Goal: Task Accomplishment & Management: Manage account settings

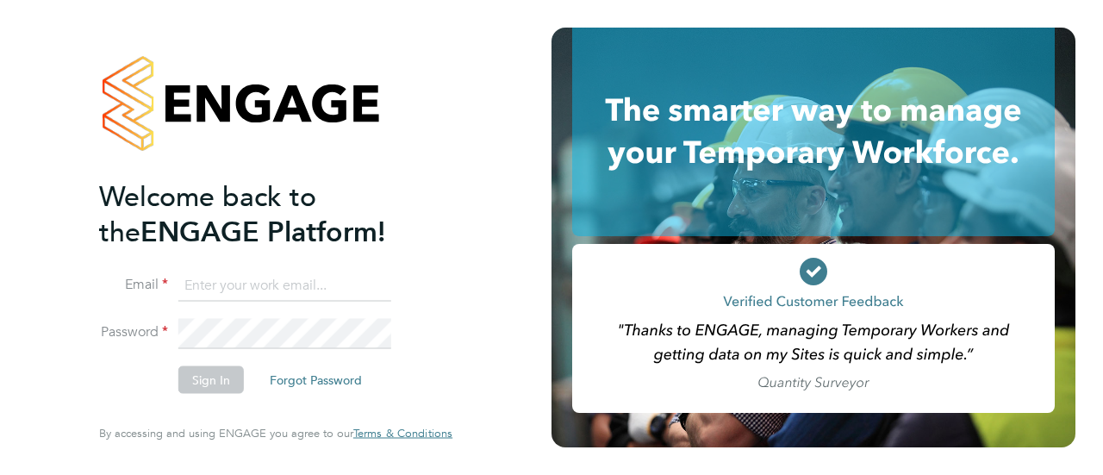
click at [286, 283] on input at bounding box center [284, 285] width 213 height 31
type input "warwick.buckley@uk.g4s.com"
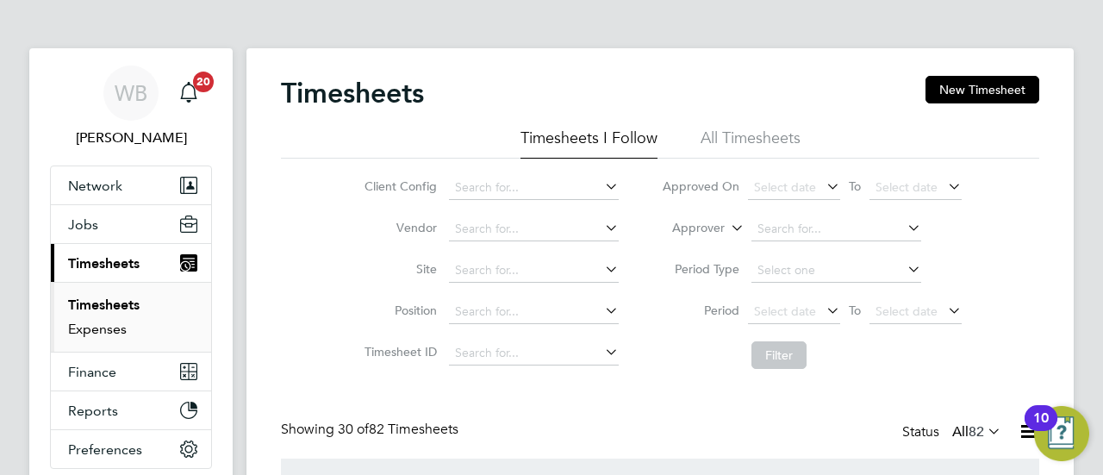
click at [106, 330] on link "Expenses" at bounding box center [97, 328] width 59 height 16
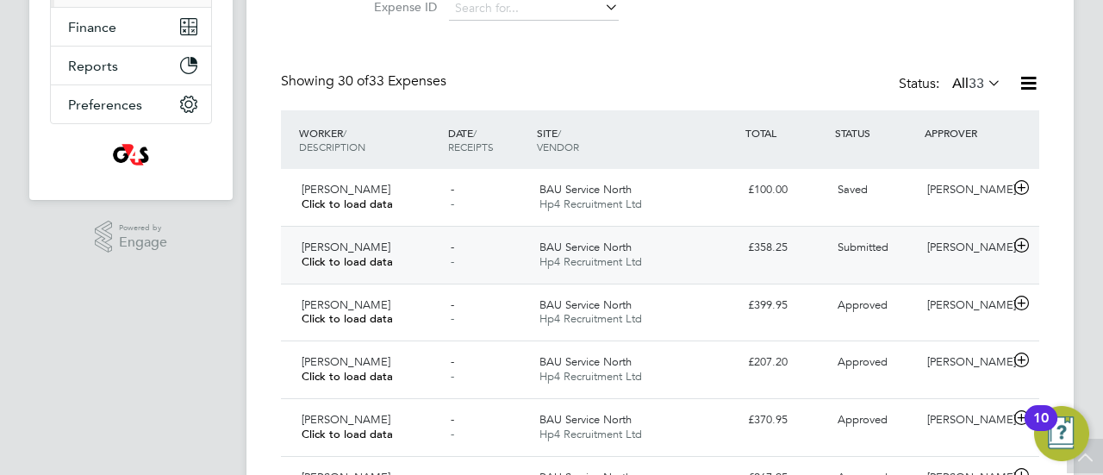
click at [629, 256] on span "Hp4 Recruitment Ltd" at bounding box center [590, 261] width 103 height 15
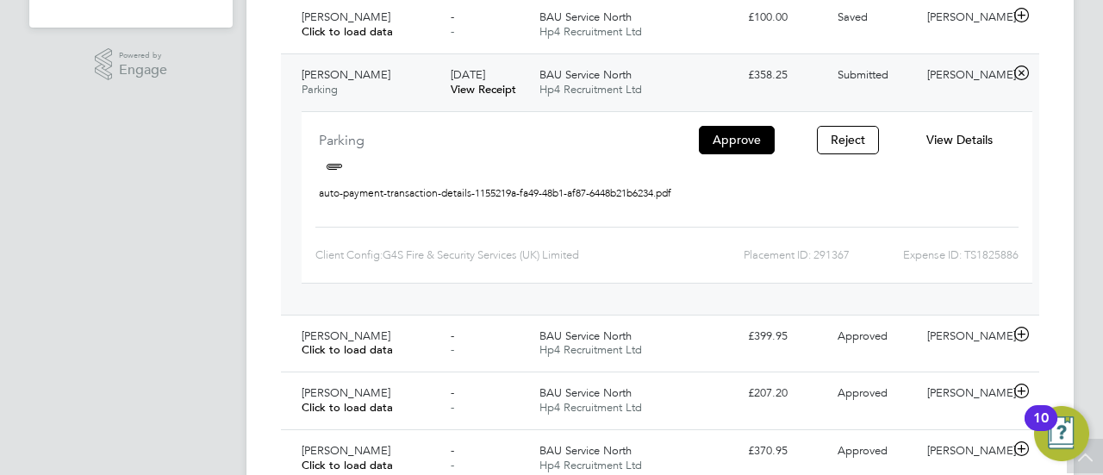
click at [965, 142] on span "View Details" at bounding box center [959, 140] width 66 height 16
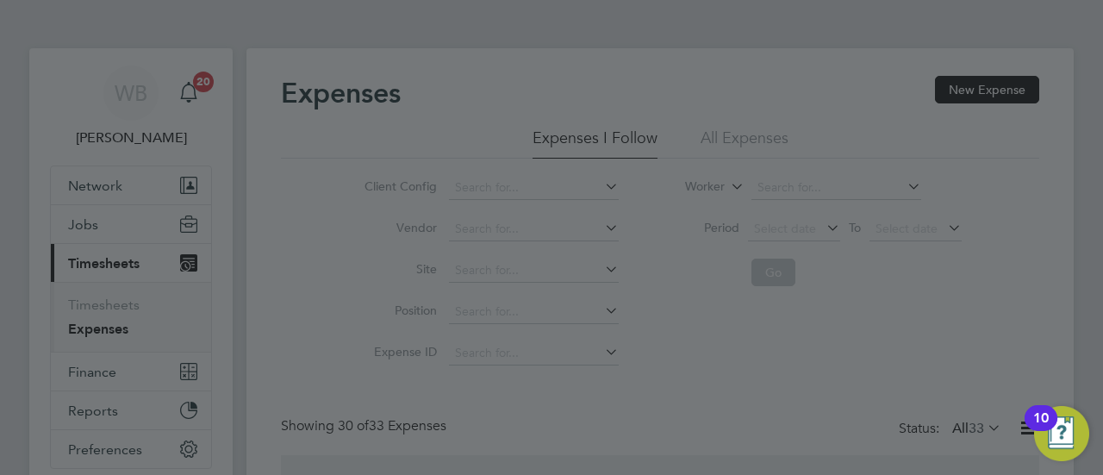
click at [123, 301] on div at bounding box center [551, 237] width 1103 height 475
click at [904, 157] on div at bounding box center [551, 237] width 1103 height 475
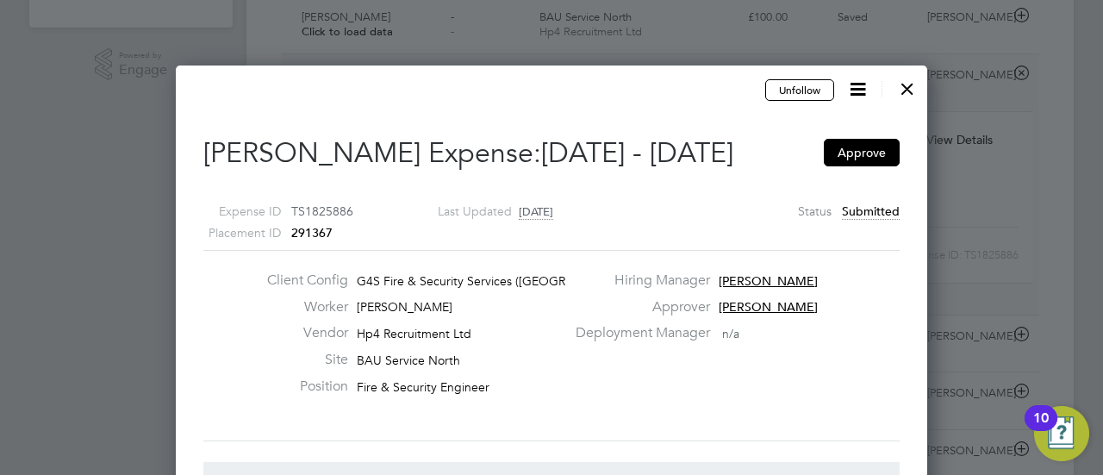
click at [909, 94] on div at bounding box center [907, 84] width 31 height 31
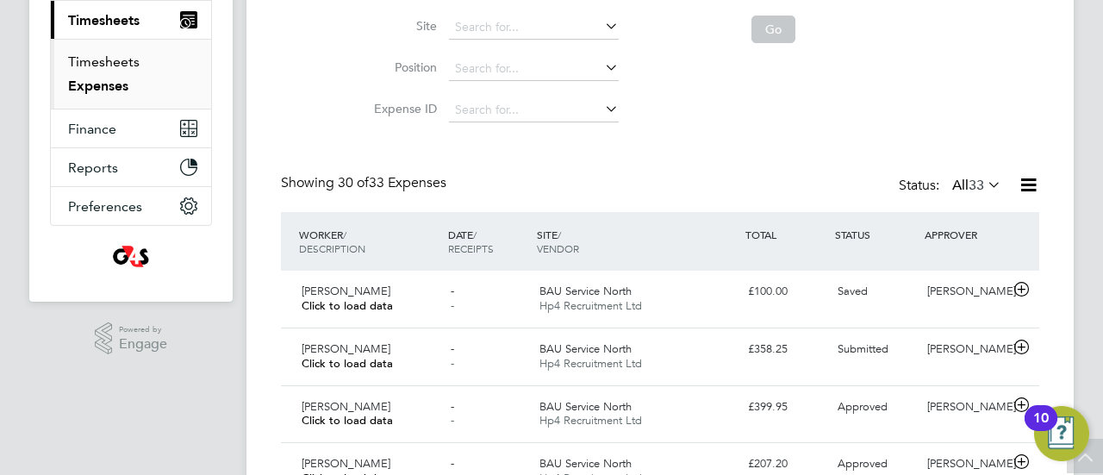
click at [116, 62] on link "Timesheets" at bounding box center [103, 61] width 71 height 16
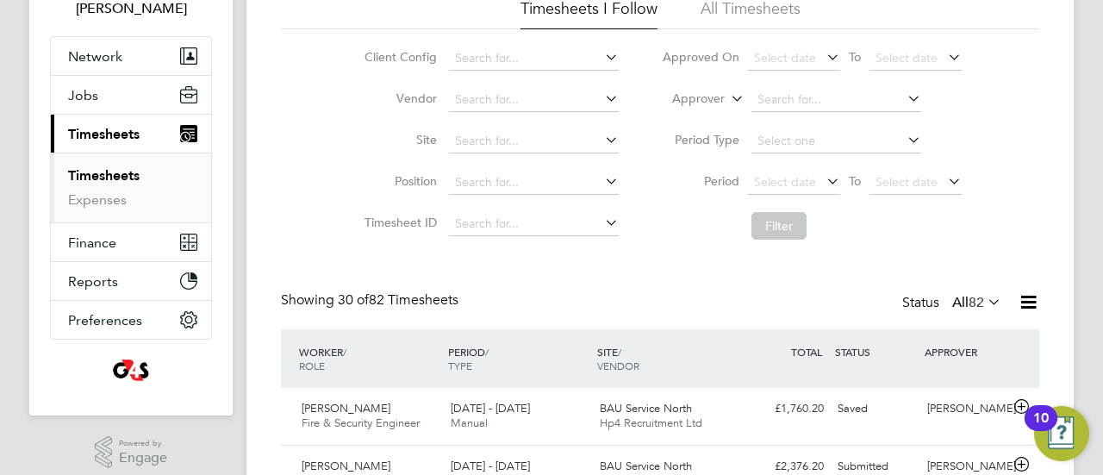
scroll to position [258, 0]
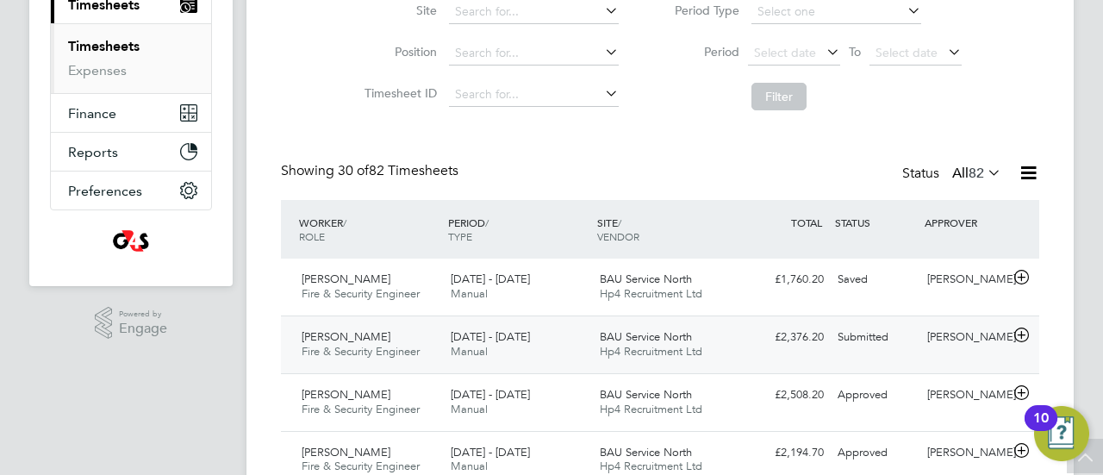
click at [853, 339] on div "Submitted" at bounding box center [875, 337] width 90 height 28
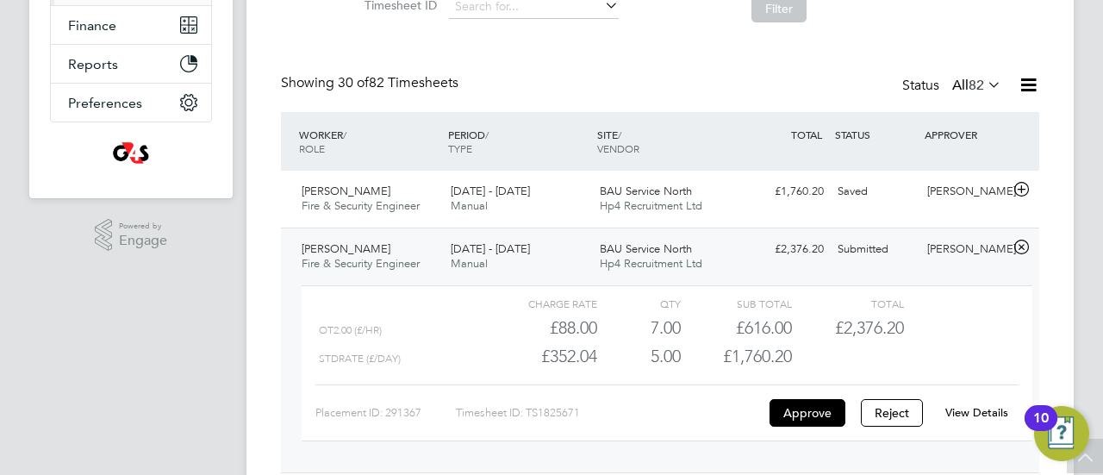
scroll to position [517, 0]
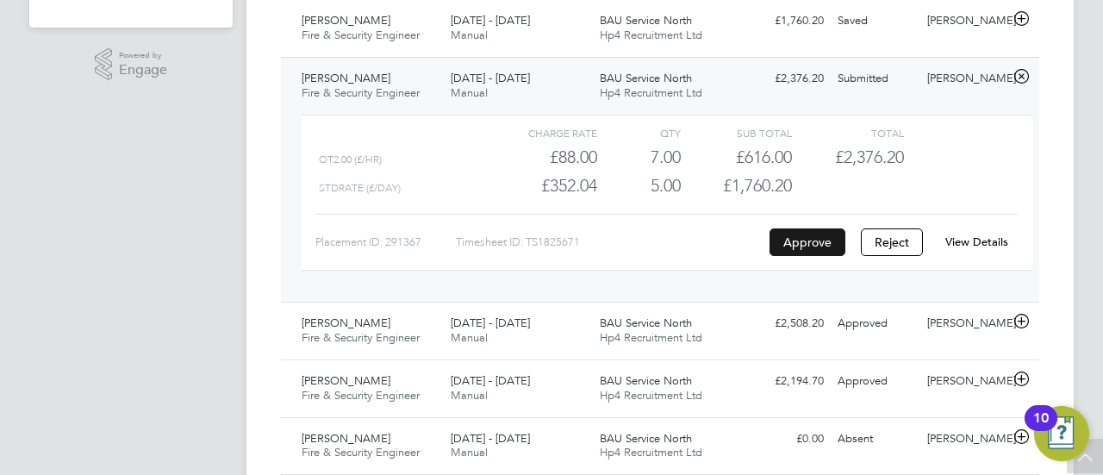
click at [830, 249] on button "Approve" at bounding box center [807, 242] width 76 height 28
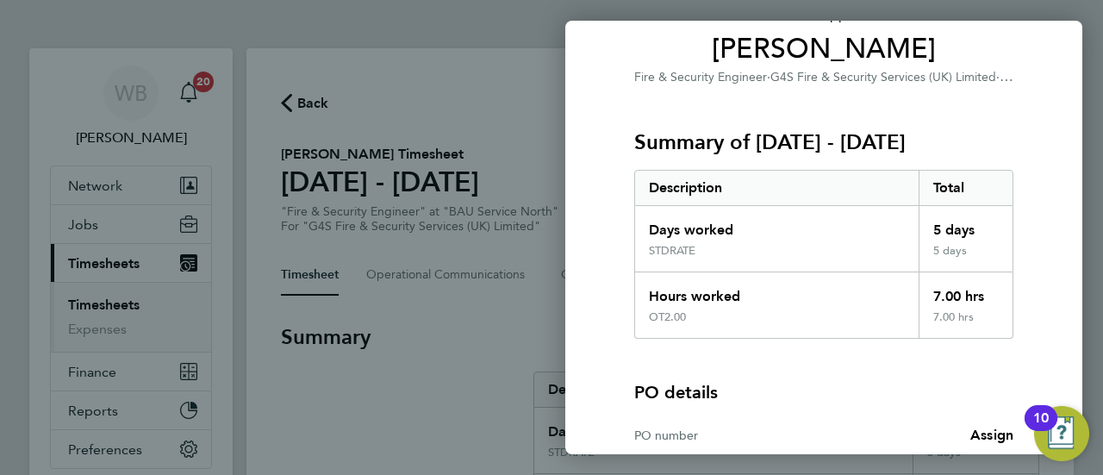
scroll to position [317, 0]
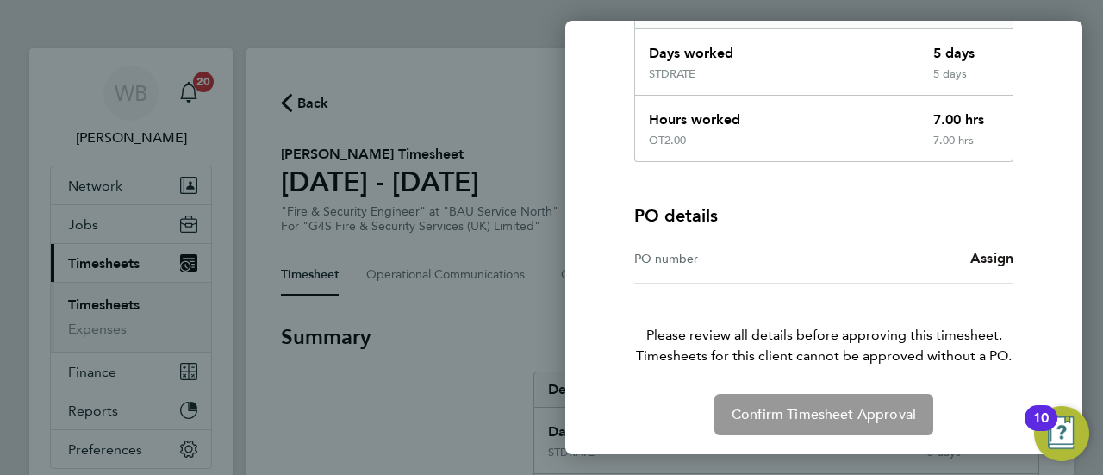
click at [991, 254] on span "Assign" at bounding box center [991, 258] width 43 height 16
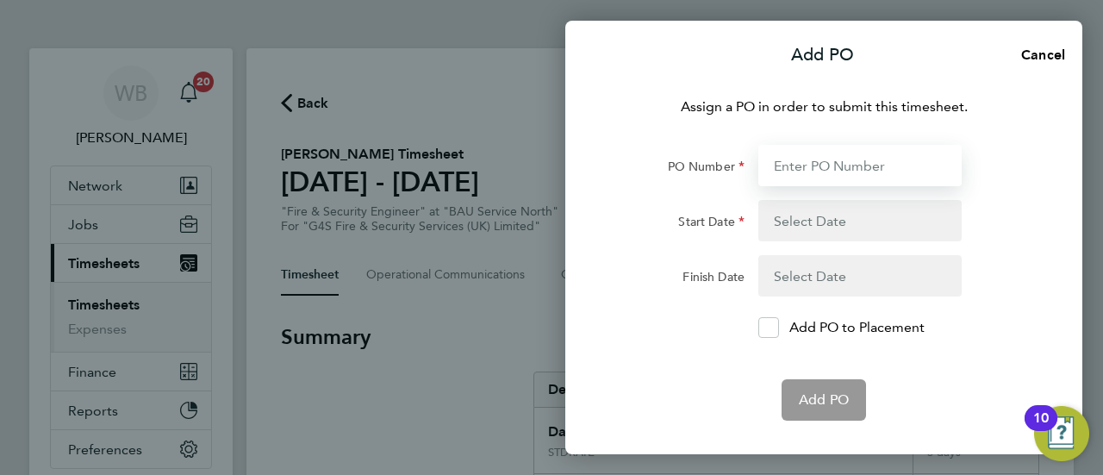
click at [853, 171] on input "PO Number" at bounding box center [859, 165] width 203 height 41
paste input "L1300 50DW / BST8895 / SO"
type input "L1300 50DW / BST8895 / SO"
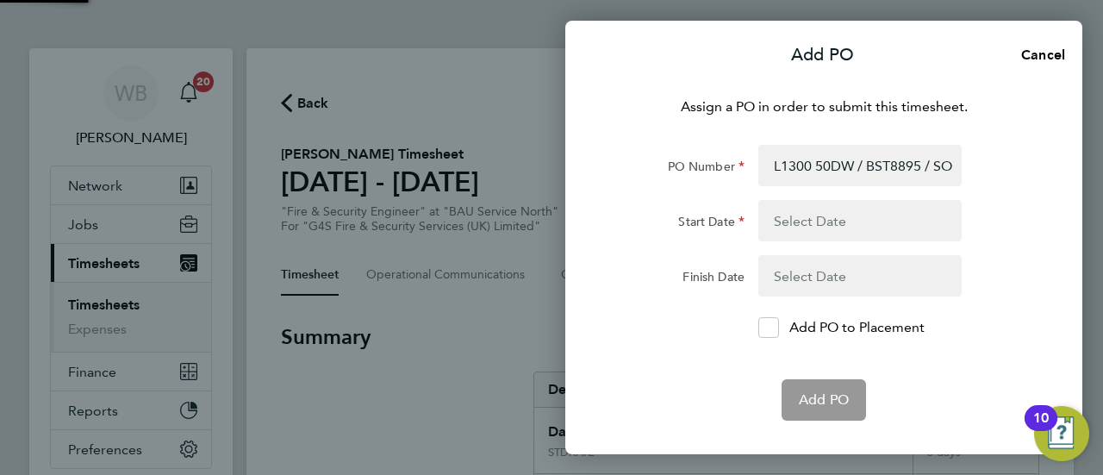
click at [822, 218] on button "button" at bounding box center [859, 220] width 203 height 41
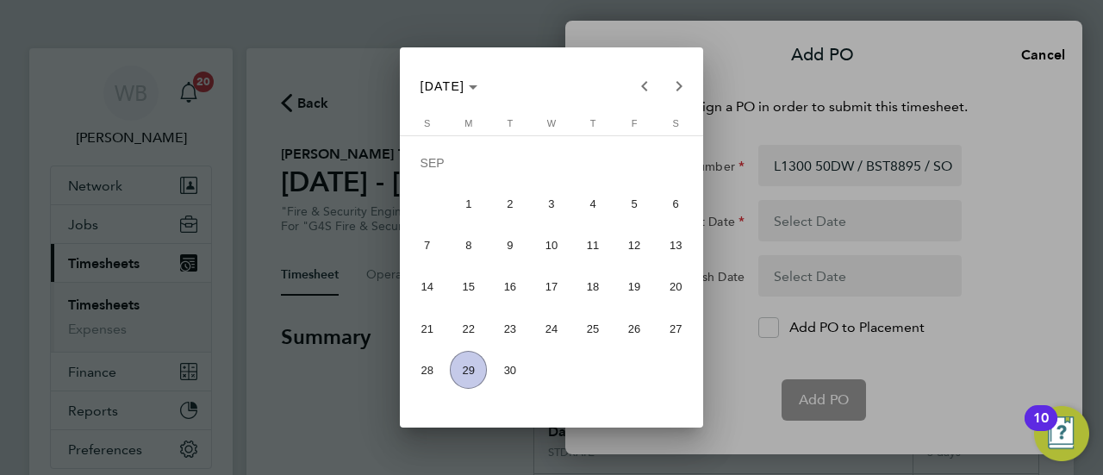
click at [479, 327] on span "22" at bounding box center [468, 327] width 37 height 37
type input "22 Sep 25"
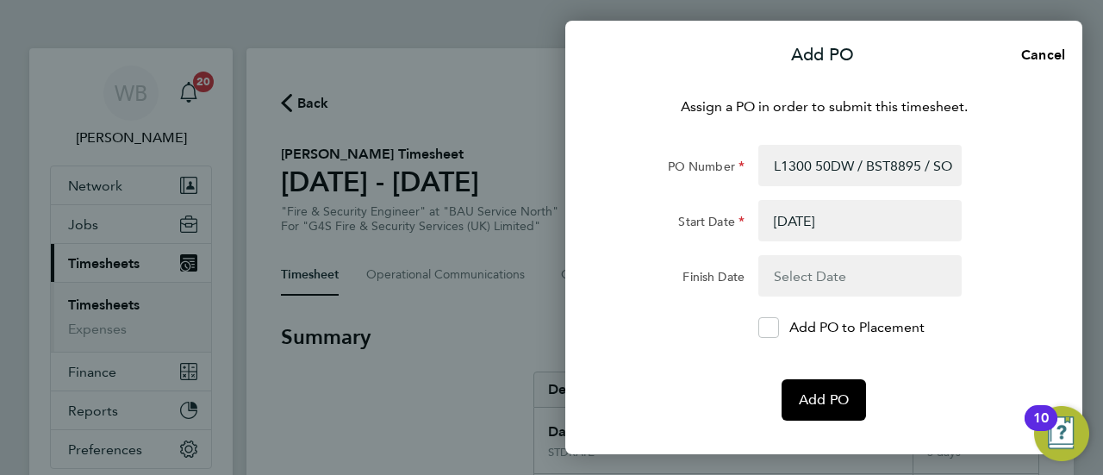
click at [822, 275] on button "button" at bounding box center [859, 275] width 203 height 41
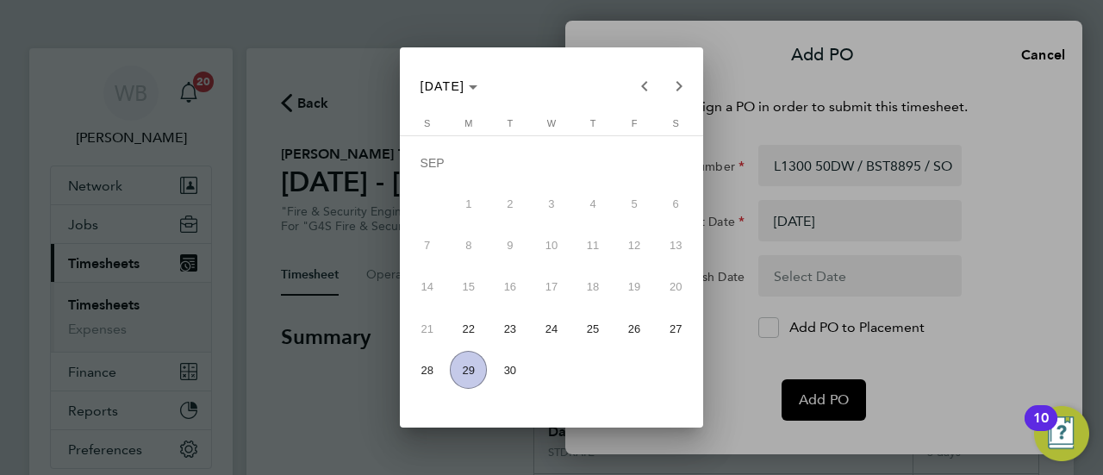
click at [416, 370] on span "28" at bounding box center [426, 369] width 37 height 37
type input "28 Sep 25"
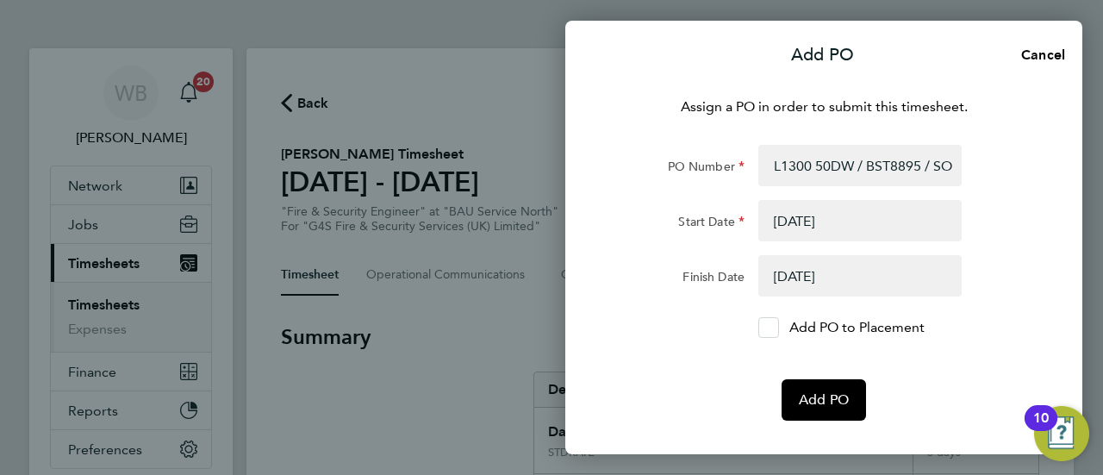
click at [768, 330] on icon at bounding box center [768, 327] width 13 height 11
click at [774, 327] on input "Add PO to Placement" at bounding box center [774, 327] width 0 height 0
click at [827, 404] on span "Add PO" at bounding box center [824, 399] width 50 height 17
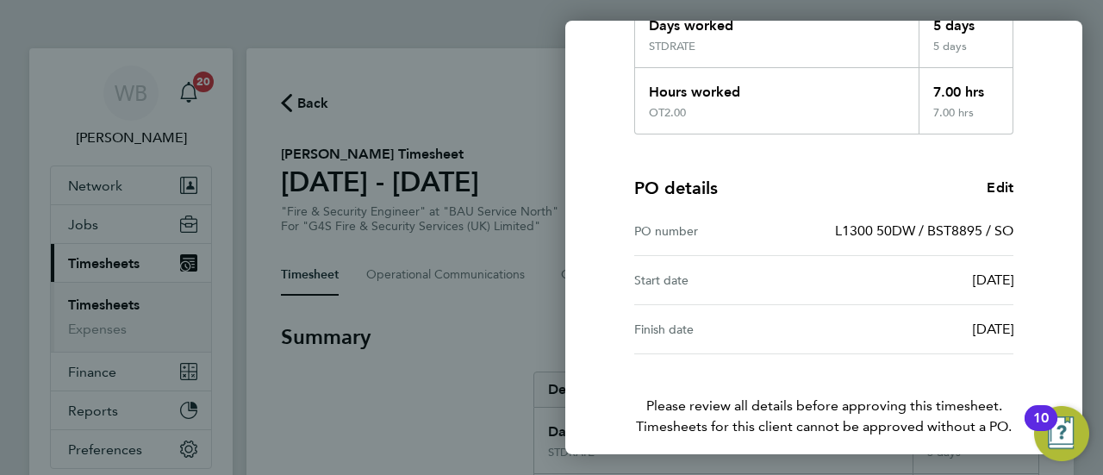
scroll to position [414, 0]
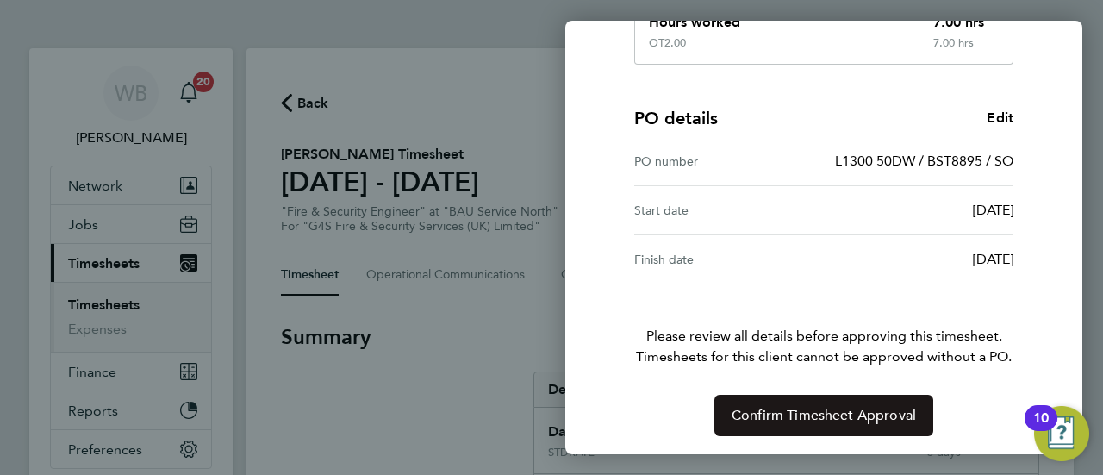
click at [852, 414] on span "Confirm Timesheet Approval" at bounding box center [823, 415] width 184 height 17
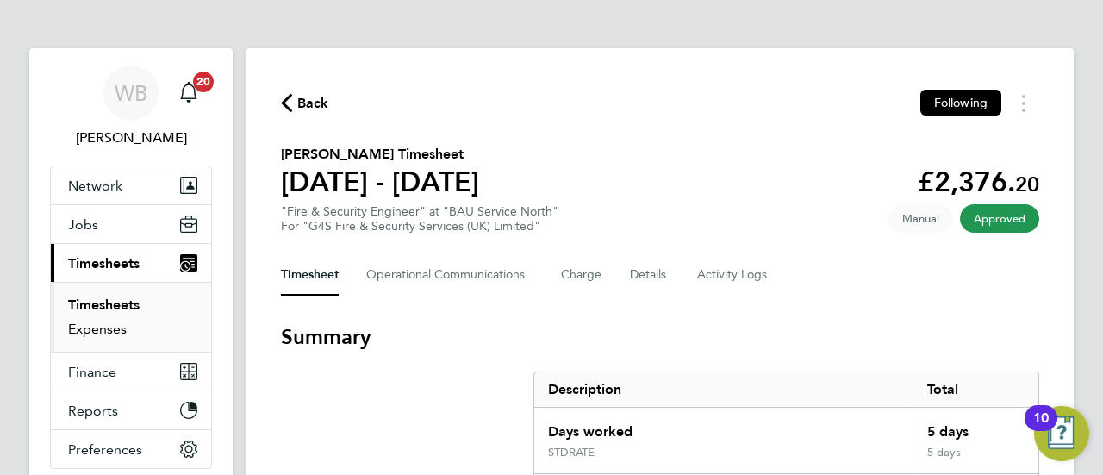
click at [115, 327] on link "Expenses" at bounding box center [97, 328] width 59 height 16
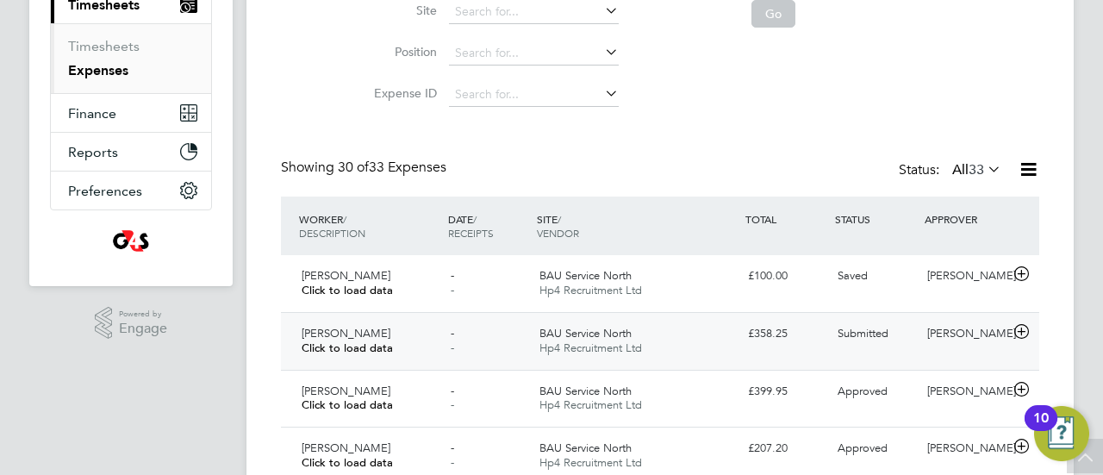
click at [810, 333] on div "£358.25" at bounding box center [786, 334] width 90 height 28
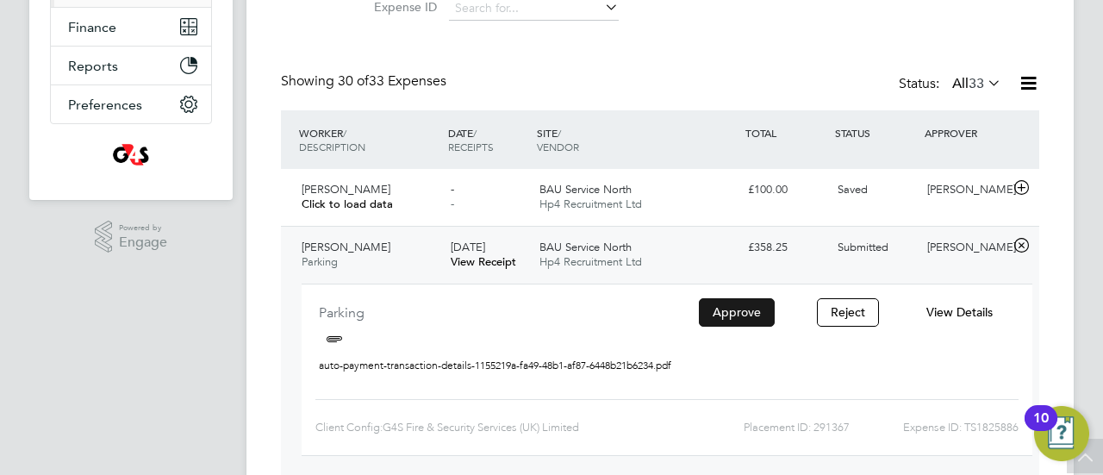
click at [753, 319] on button "Approve" at bounding box center [737, 312] width 76 height 28
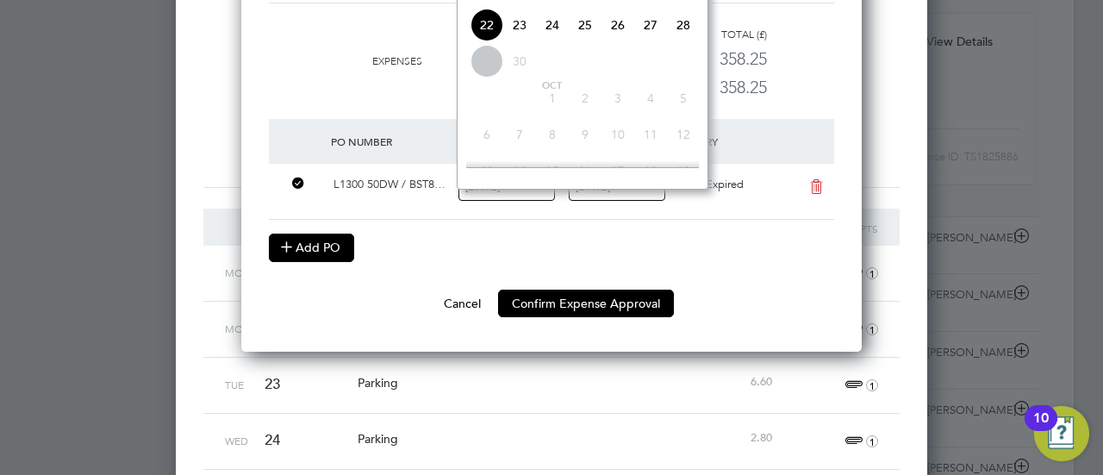
click at [326, 242] on button "Add PO" at bounding box center [311, 247] width 85 height 28
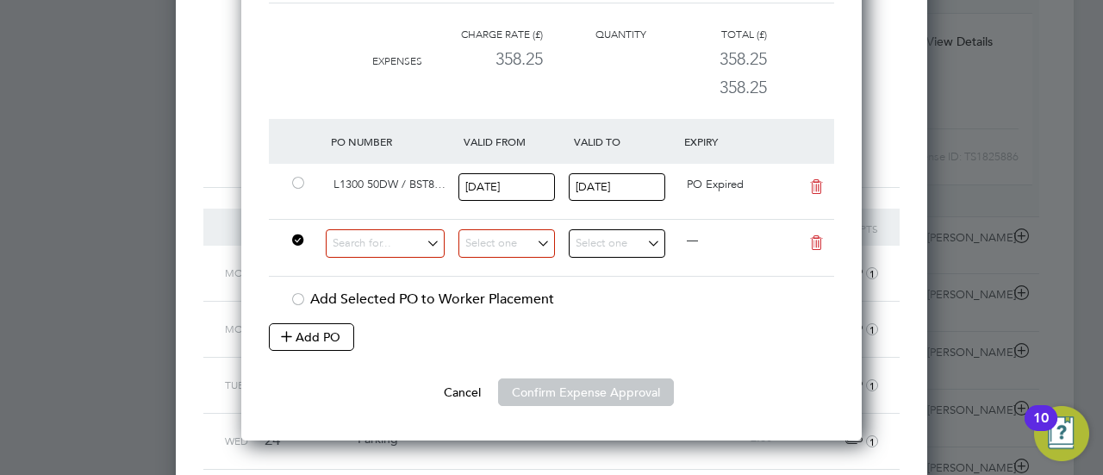
click at [817, 242] on icon at bounding box center [816, 243] width 22 height 14
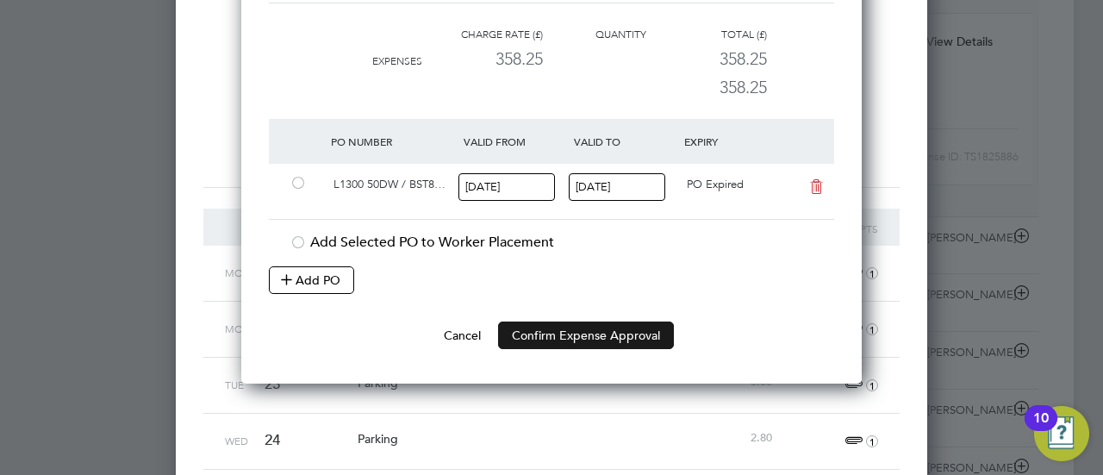
click at [563, 325] on button "Confirm Expense Approval" at bounding box center [586, 335] width 176 height 28
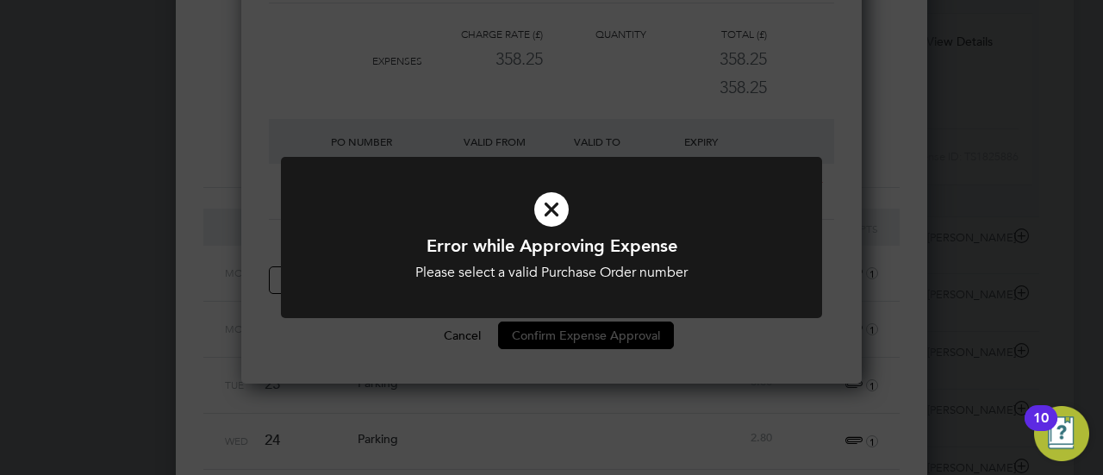
click at [546, 206] on icon at bounding box center [551, 209] width 448 height 67
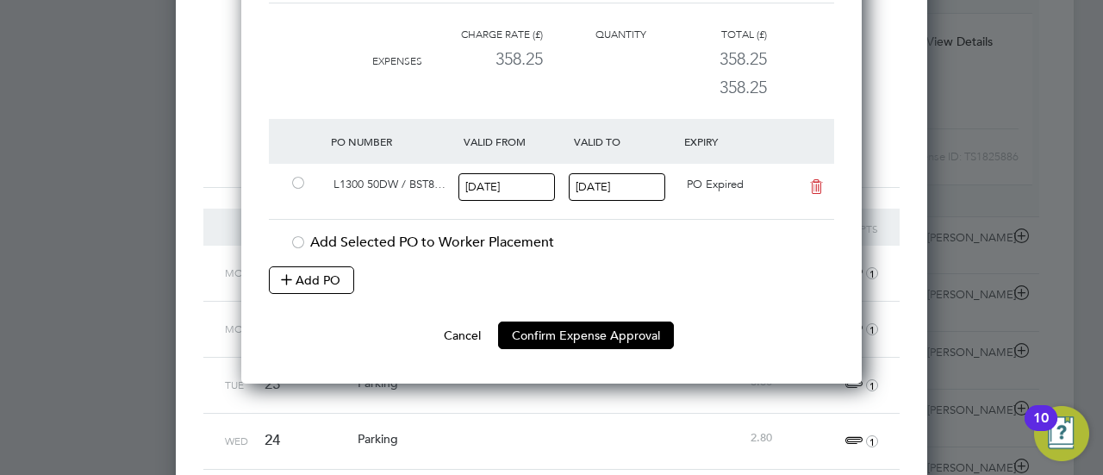
click at [300, 183] on div at bounding box center [297, 184] width 17 height 13
click at [567, 330] on button "Confirm Expense Approval" at bounding box center [586, 335] width 176 height 28
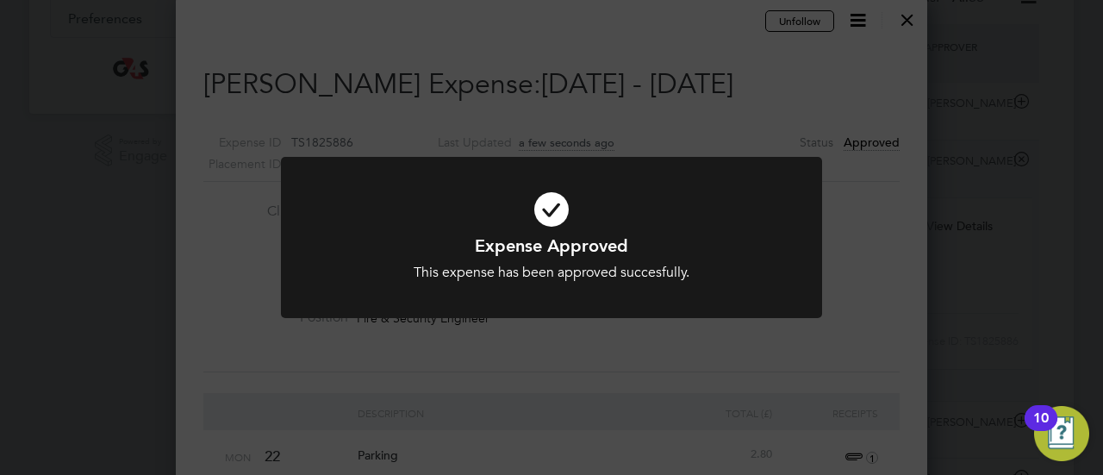
click at [892, 328] on div "Expense Approved This expense has been approved succesfully. Cancel Okay" at bounding box center [551, 237] width 1103 height 475
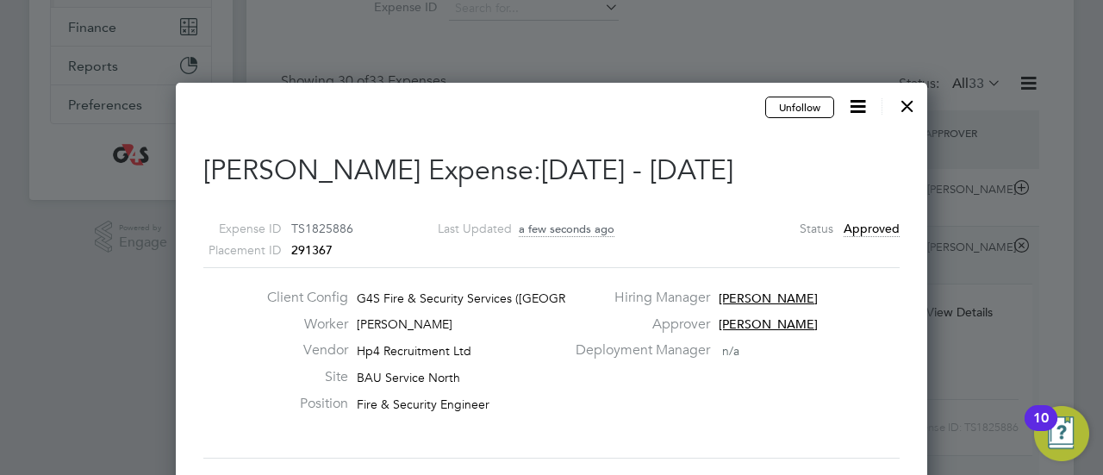
click at [901, 115] on div at bounding box center [907, 101] width 31 height 31
